Goal: Find specific page/section: Find specific page/section

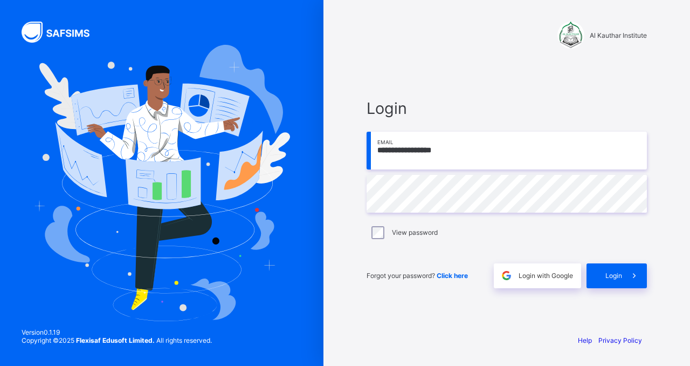
click at [401, 150] on input "**********" at bounding box center [507, 151] width 280 height 38
click at [418, 159] on input "email" at bounding box center [507, 151] width 280 height 38
type input "**********"
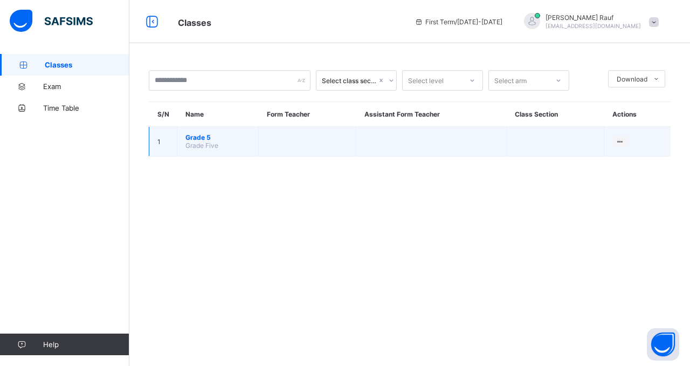
click at [189, 139] on span "Grade 5" at bounding box center [217, 137] width 65 height 8
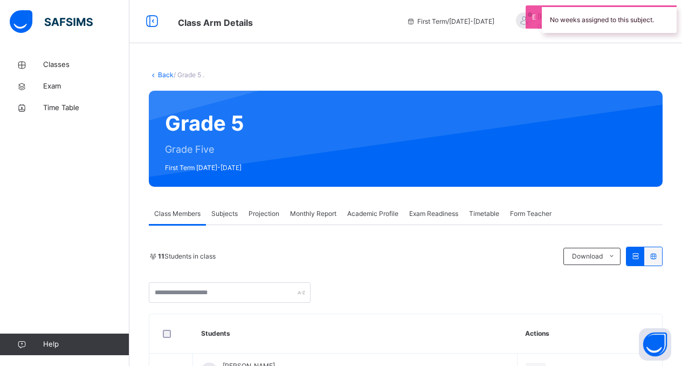
click at [437, 214] on span "Exam Readiness" at bounding box center [433, 214] width 49 height 10
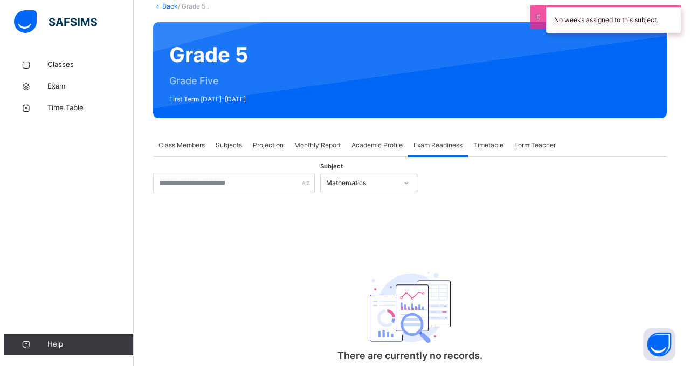
scroll to position [12, 0]
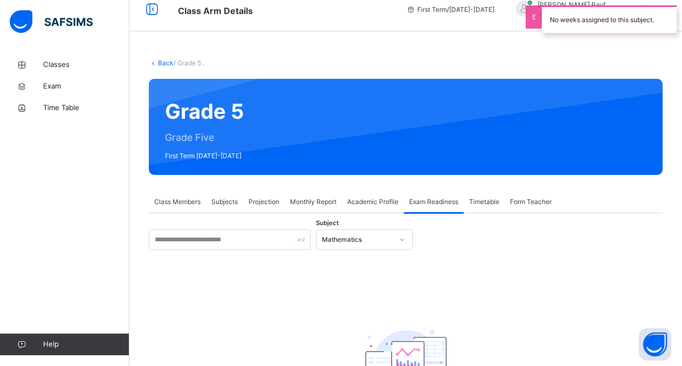
click at [232, 199] on span "Subjects" at bounding box center [224, 202] width 26 height 10
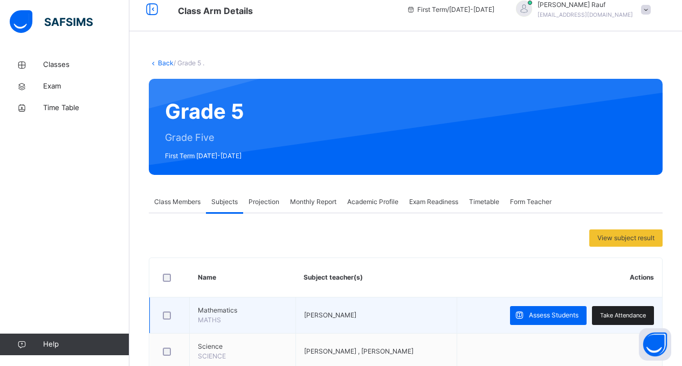
click at [634, 316] on span "Take Attendance" at bounding box center [623, 315] width 46 height 9
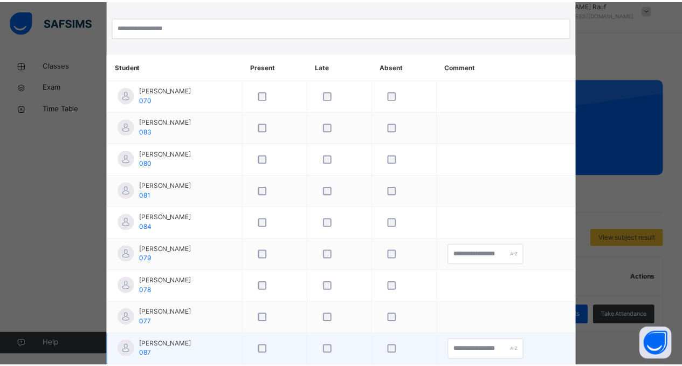
scroll to position [0, 0]
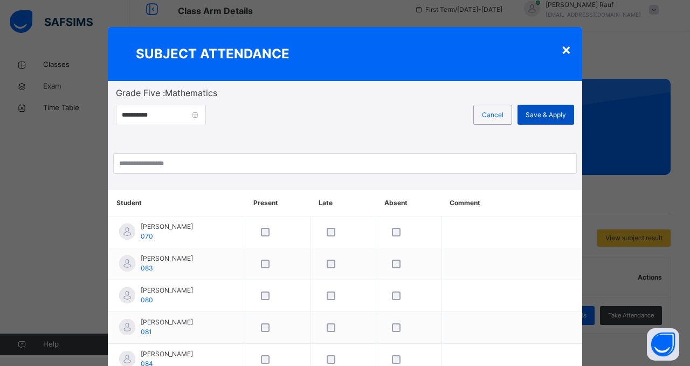
click at [550, 112] on span "Save & Apply" at bounding box center [546, 115] width 40 height 10
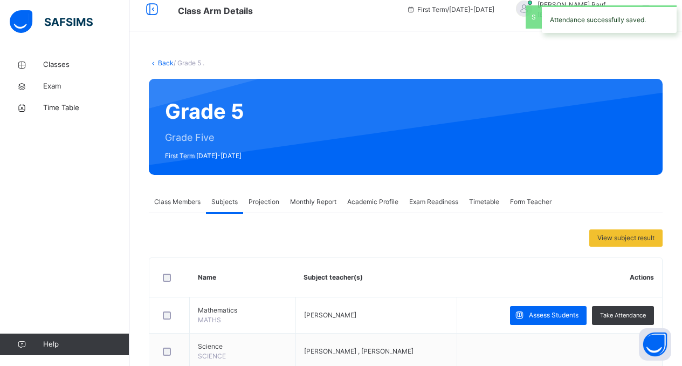
click at [254, 197] on span "Projection" at bounding box center [264, 202] width 31 height 10
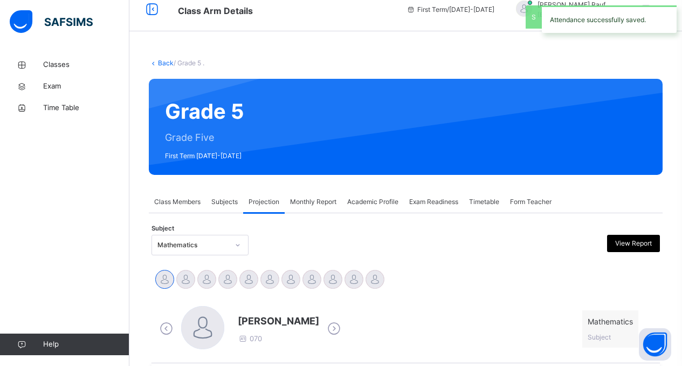
click at [190, 203] on span "Class Members" at bounding box center [177, 202] width 46 height 10
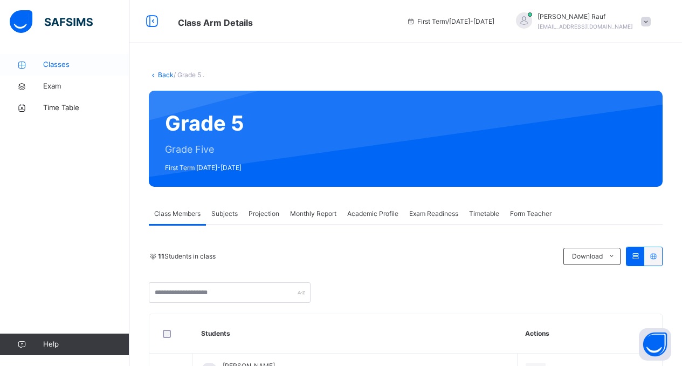
click at [44, 62] on span "Classes" at bounding box center [86, 64] width 86 height 11
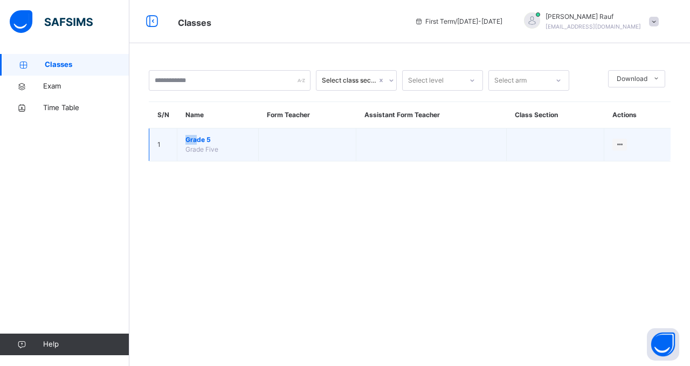
click at [197, 135] on span "Grade 5" at bounding box center [217, 140] width 65 height 10
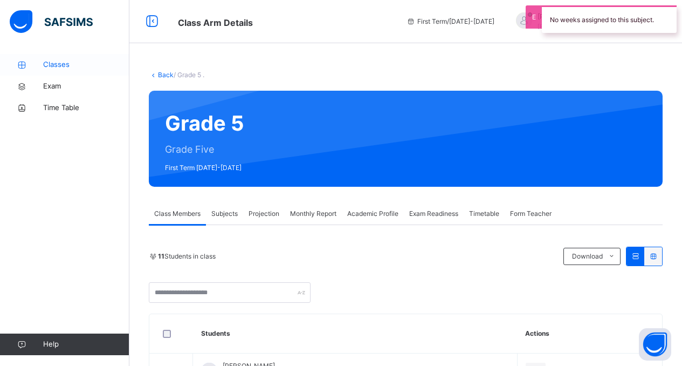
click at [40, 66] on icon at bounding box center [21, 65] width 43 height 8
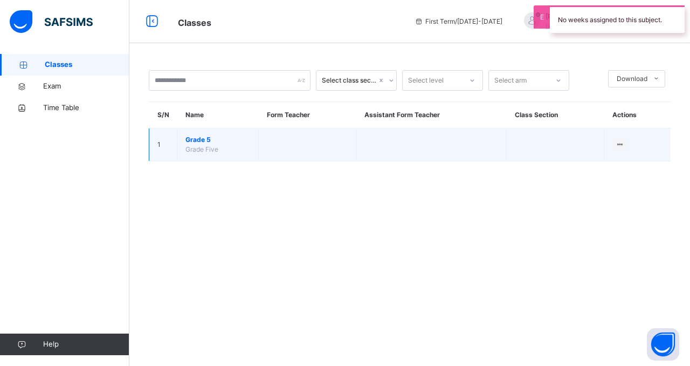
click at [215, 135] on span "Grade 5" at bounding box center [217, 140] width 65 height 10
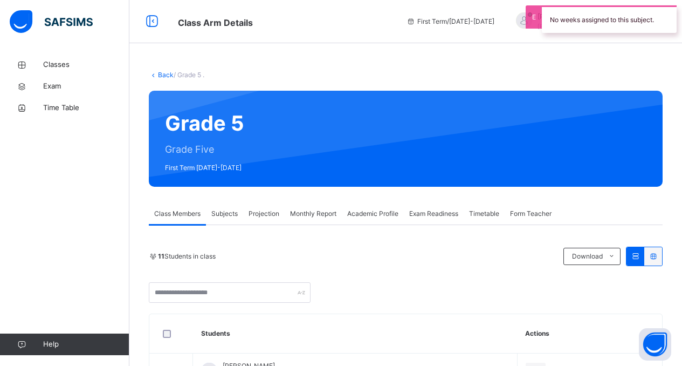
click at [319, 209] on span "Monthly Report" at bounding box center [313, 214] width 46 height 10
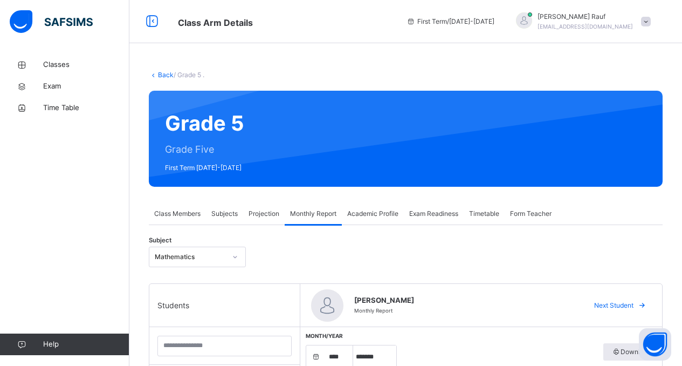
click at [364, 221] on div "Academic Profile" at bounding box center [373, 214] width 62 height 22
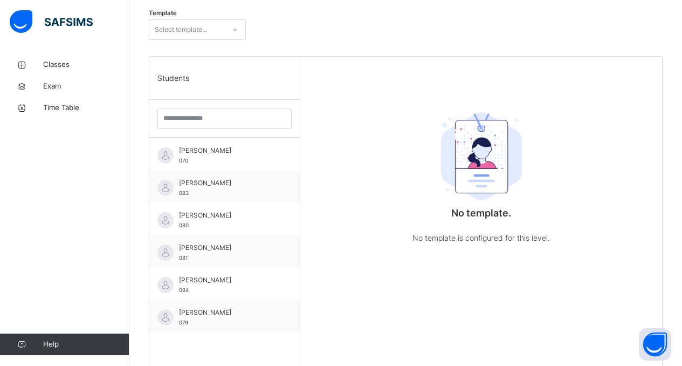
scroll to position [9, 0]
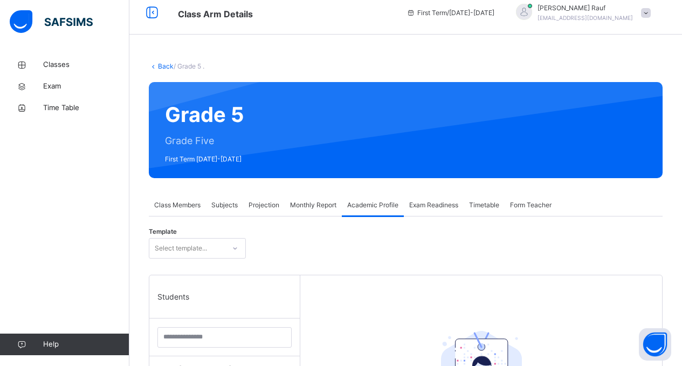
click at [438, 203] on span "Exam Readiness" at bounding box center [433, 205] width 49 height 10
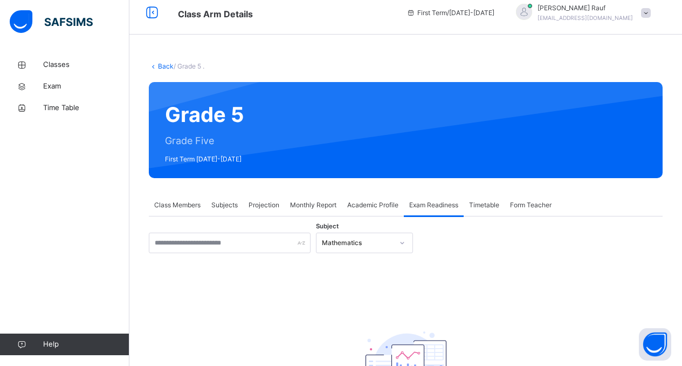
click at [240, 202] on div "Subjects" at bounding box center [224, 205] width 37 height 22
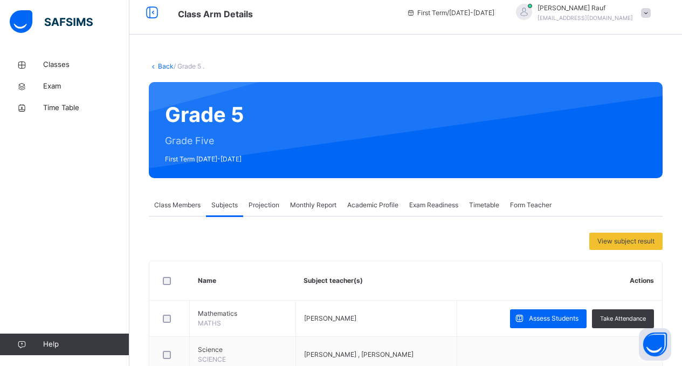
click at [263, 205] on span "Projection" at bounding box center [264, 205] width 31 height 10
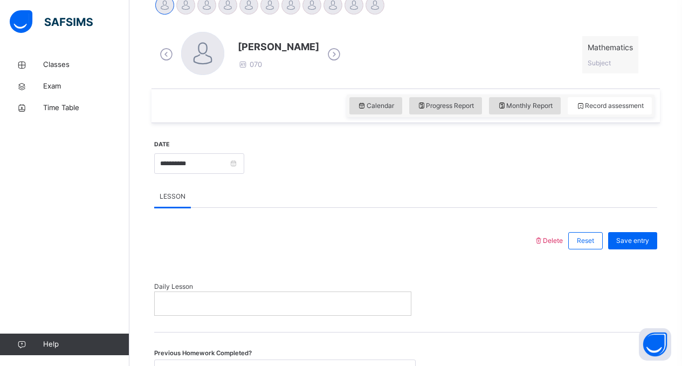
scroll to position [285, 0]
click at [522, 104] on span "Monthly Report" at bounding box center [525, 107] width 56 height 10
select select "****"
select select "*"
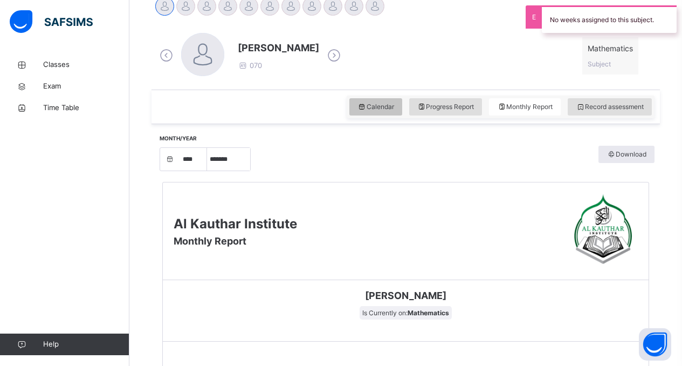
click at [394, 109] on span "Calendar" at bounding box center [375, 107] width 37 height 10
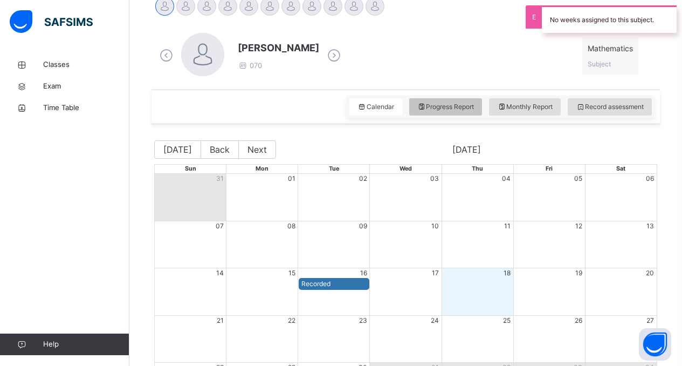
click at [462, 107] on span "Progress Report" at bounding box center [445, 107] width 57 height 10
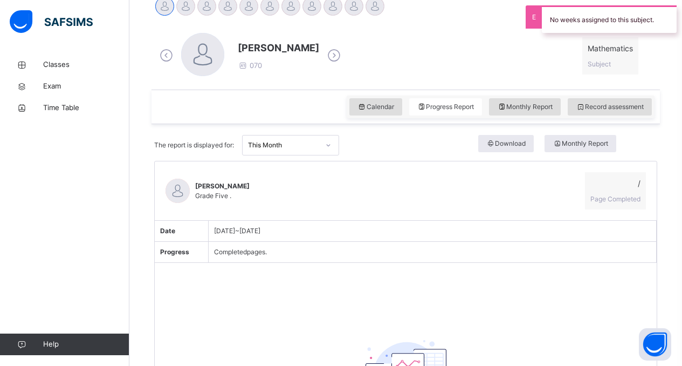
click at [237, 229] on span "[DATE] ~ [DATE]" at bounding box center [237, 230] width 46 height 8
click at [240, 251] on span "Completed pages." at bounding box center [240, 251] width 53 height 8
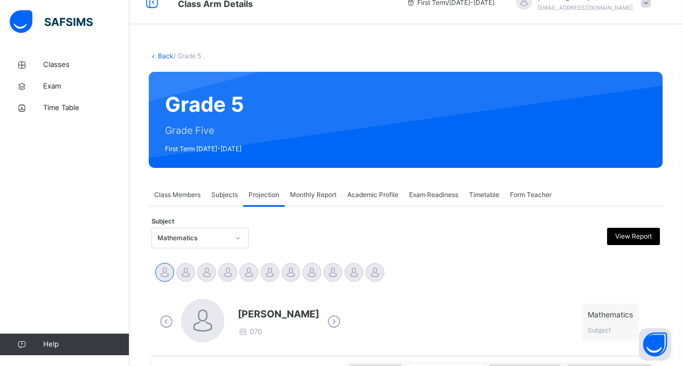
scroll to position [17, 0]
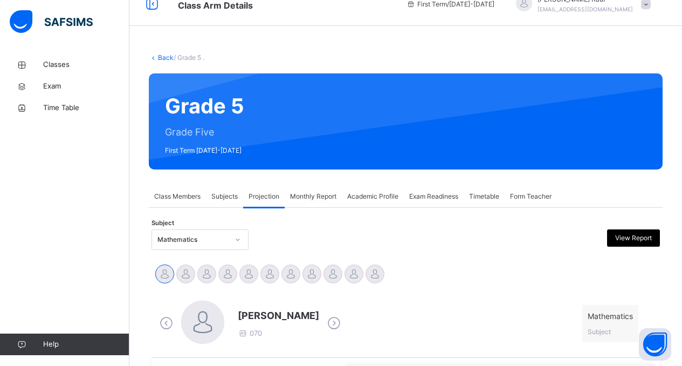
click at [362, 195] on span "Academic Profile" at bounding box center [372, 196] width 51 height 10
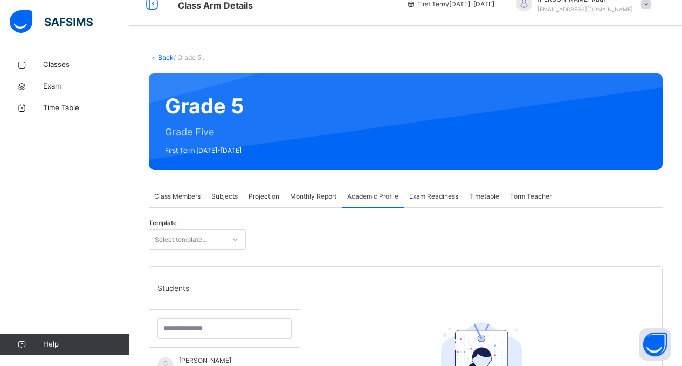
click at [436, 196] on span "Exam Readiness" at bounding box center [433, 196] width 49 height 10
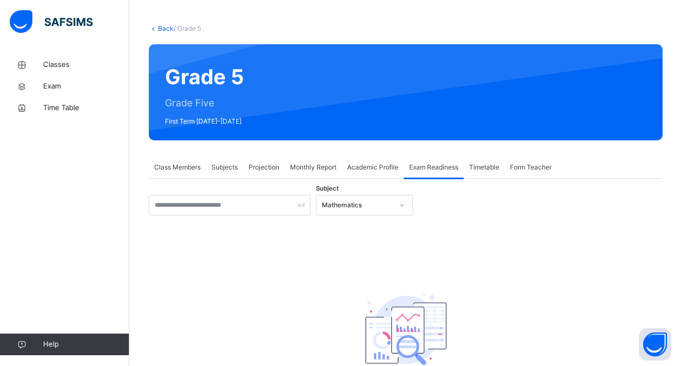
scroll to position [109, 0]
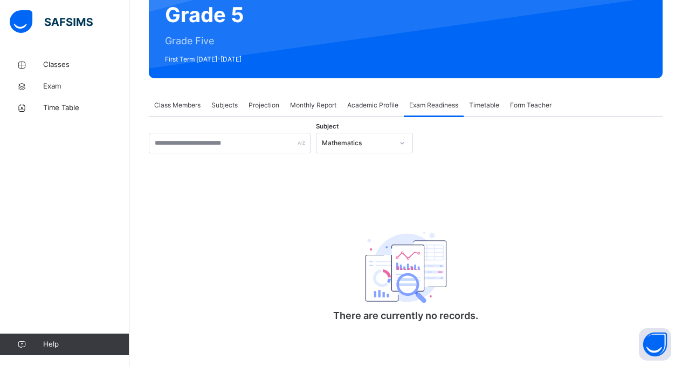
click at [530, 107] on span "Form Teacher" at bounding box center [531, 105] width 42 height 10
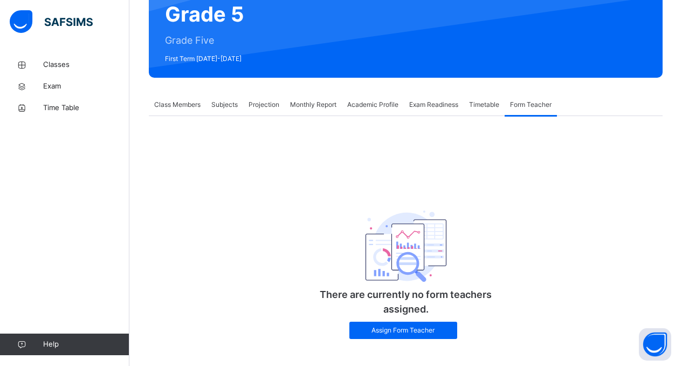
click at [166, 105] on span "Class Members" at bounding box center [177, 105] width 46 height 10
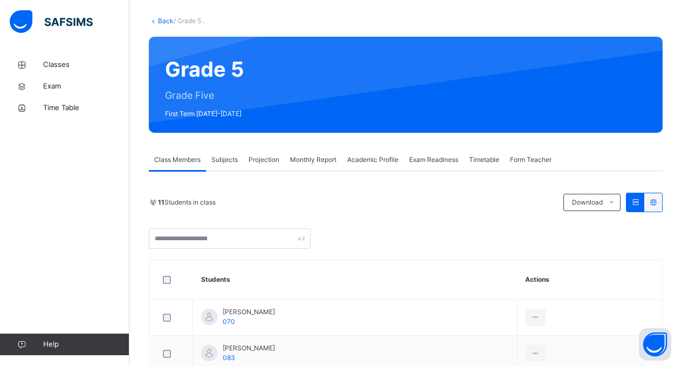
scroll to position [0, 0]
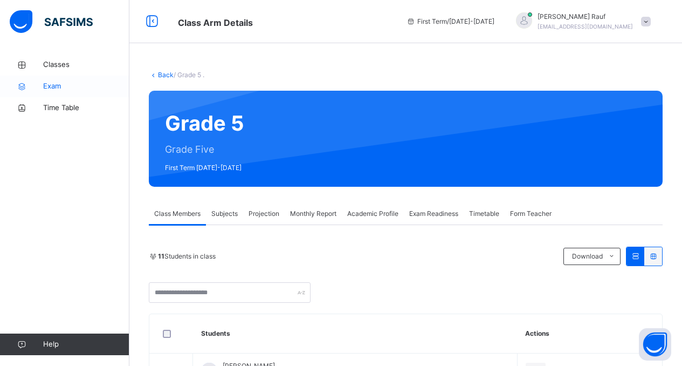
click at [49, 90] on span "Exam" at bounding box center [86, 86] width 86 height 11
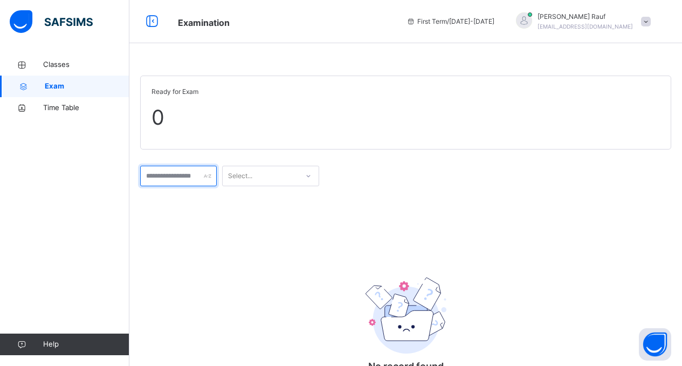
click at [155, 175] on input "text" at bounding box center [178, 176] width 77 height 20
click at [198, 118] on span "0" at bounding box center [406, 117] width 508 height 31
click at [157, 113] on span "0" at bounding box center [406, 117] width 508 height 31
click at [92, 113] on link "Time Table" at bounding box center [64, 108] width 129 height 22
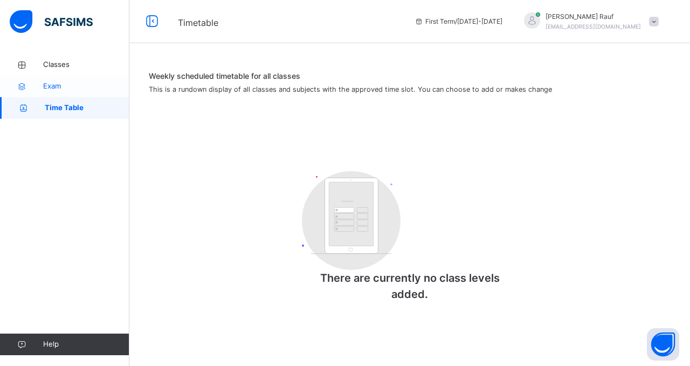
click at [52, 87] on span "Exam" at bounding box center [86, 86] width 86 height 11
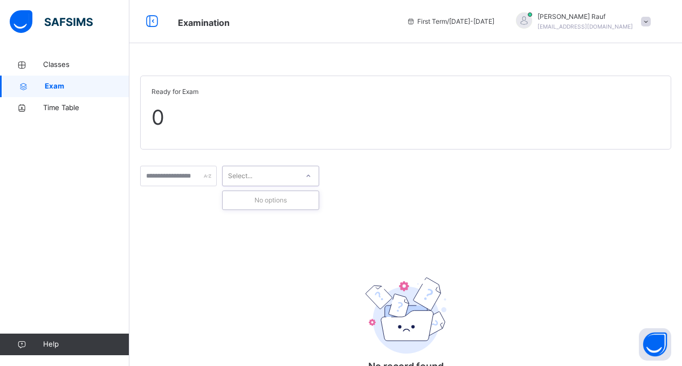
click at [264, 179] on div "Select..." at bounding box center [260, 176] width 75 height 17
click at [168, 174] on input "text" at bounding box center [178, 176] width 77 height 20
click at [150, 22] on icon at bounding box center [152, 21] width 18 height 19
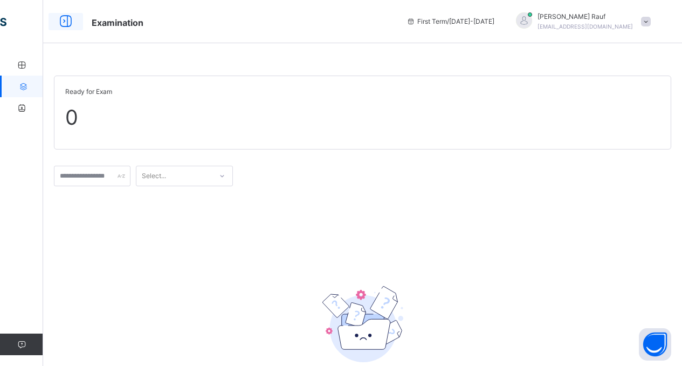
click at [65, 20] on icon at bounding box center [66, 21] width 18 height 19
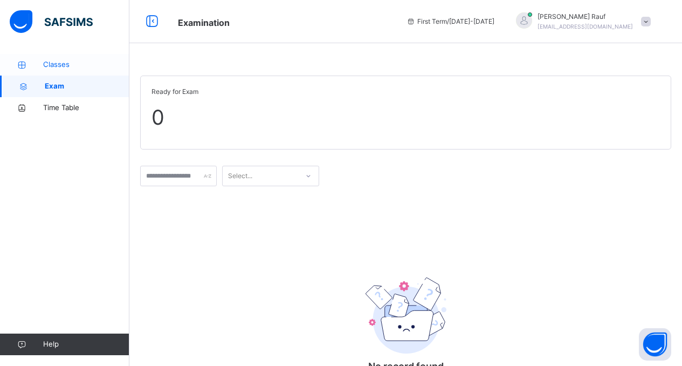
click at [68, 70] on span "Classes" at bounding box center [86, 64] width 86 height 11
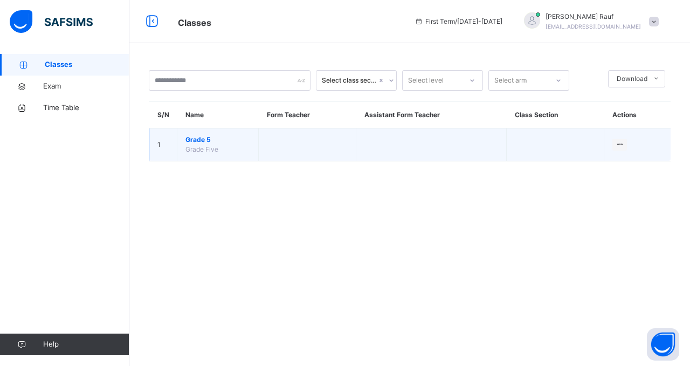
click at [198, 150] on span "Grade Five" at bounding box center [201, 149] width 33 height 8
click at [198, 147] on span "Grade Five" at bounding box center [201, 149] width 33 height 8
click at [197, 137] on span "Grade 5" at bounding box center [217, 140] width 65 height 10
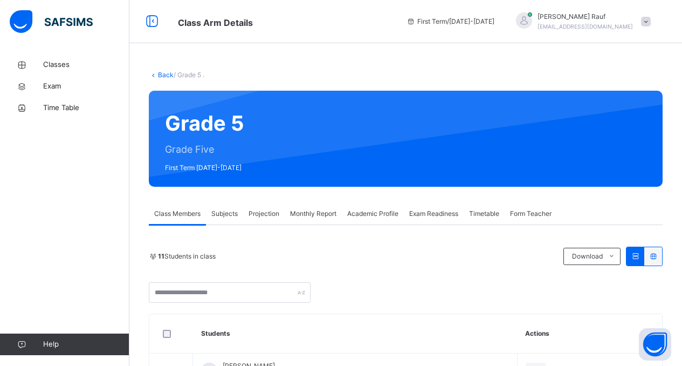
click at [271, 210] on span "Projection" at bounding box center [264, 214] width 31 height 10
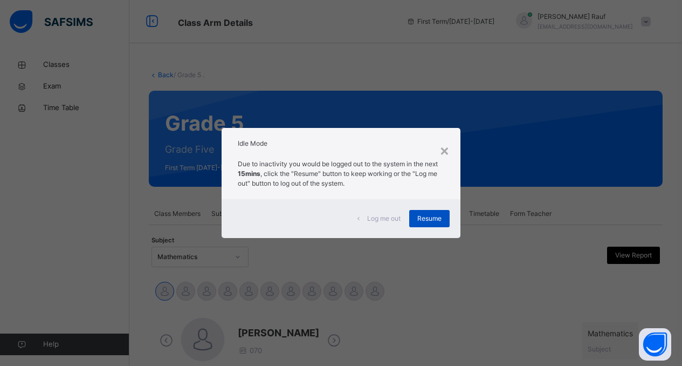
click at [437, 224] on div "Resume" at bounding box center [429, 218] width 40 height 17
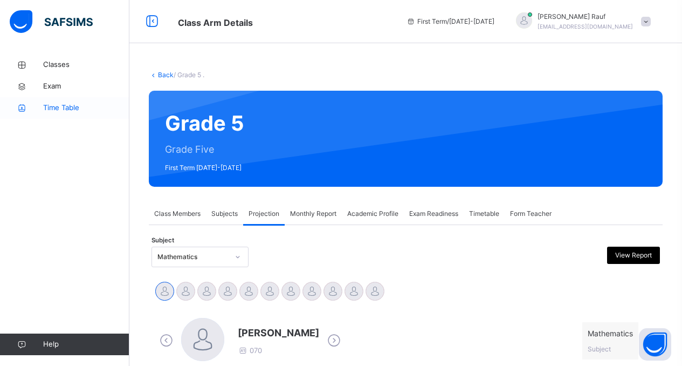
click at [40, 103] on link "Time Table" at bounding box center [64, 108] width 129 height 22
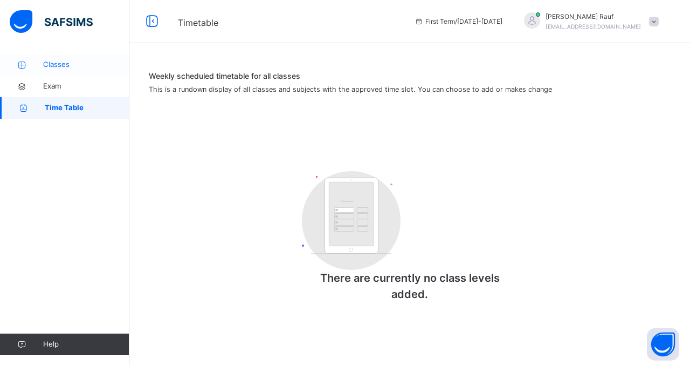
click at [57, 58] on link "Classes" at bounding box center [64, 65] width 129 height 22
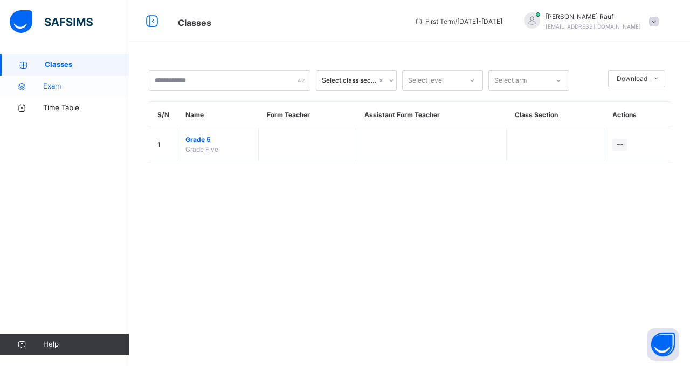
click at [55, 90] on span "Exam" at bounding box center [86, 86] width 86 height 11
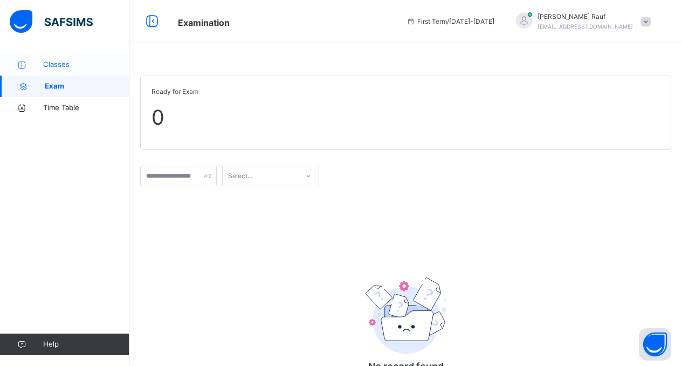
click at [52, 65] on span "Classes" at bounding box center [86, 64] width 86 height 11
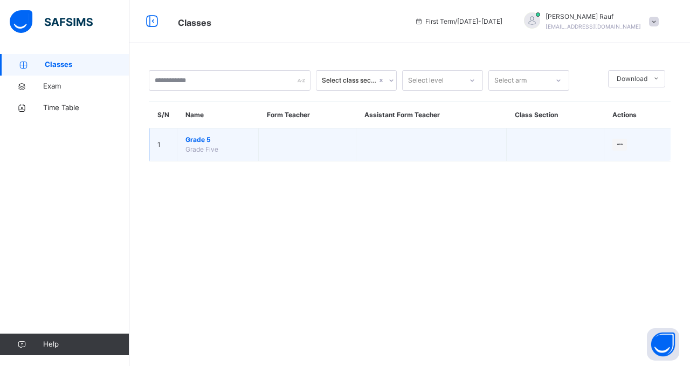
click at [198, 135] on td "Grade 5 Grade Five" at bounding box center [217, 144] width 81 height 33
click at [198, 139] on span "Grade 5" at bounding box center [217, 140] width 65 height 10
